Goal: Task Accomplishment & Management: Manage account settings

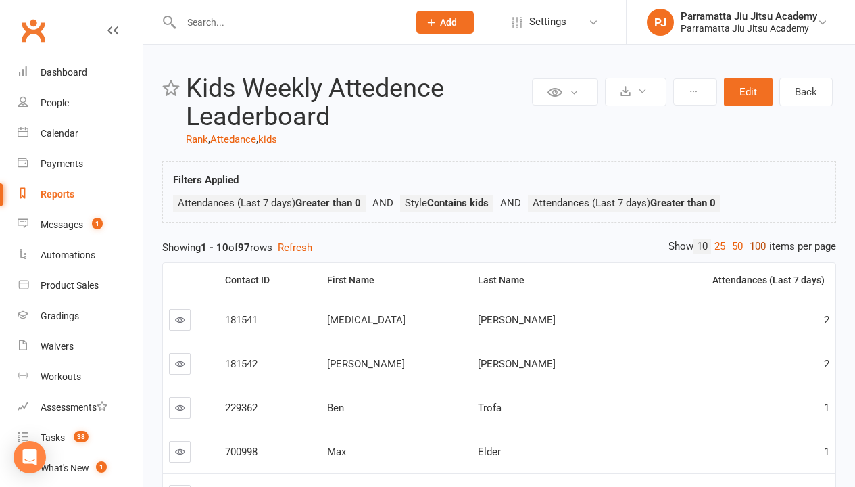
click at [754, 246] on link "100" at bounding box center [757, 246] width 23 height 14
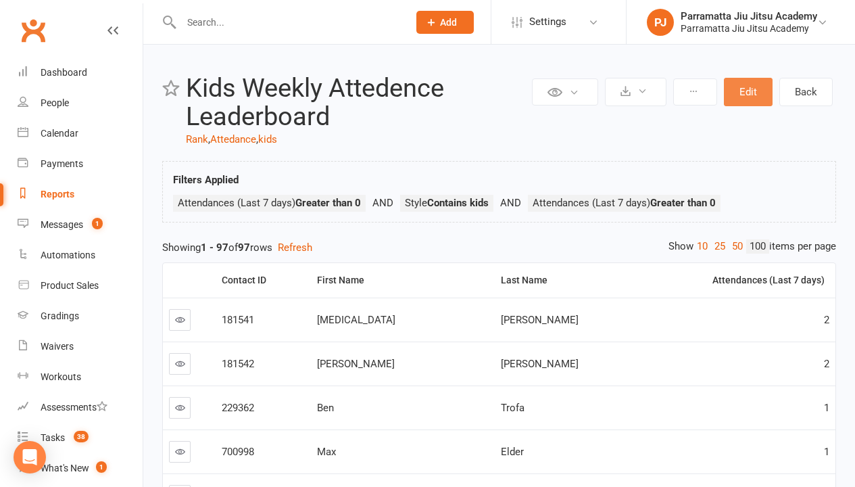
click at [748, 92] on button "Edit" at bounding box center [748, 92] width 49 height 28
